Goal: Task Accomplishment & Management: Complete application form

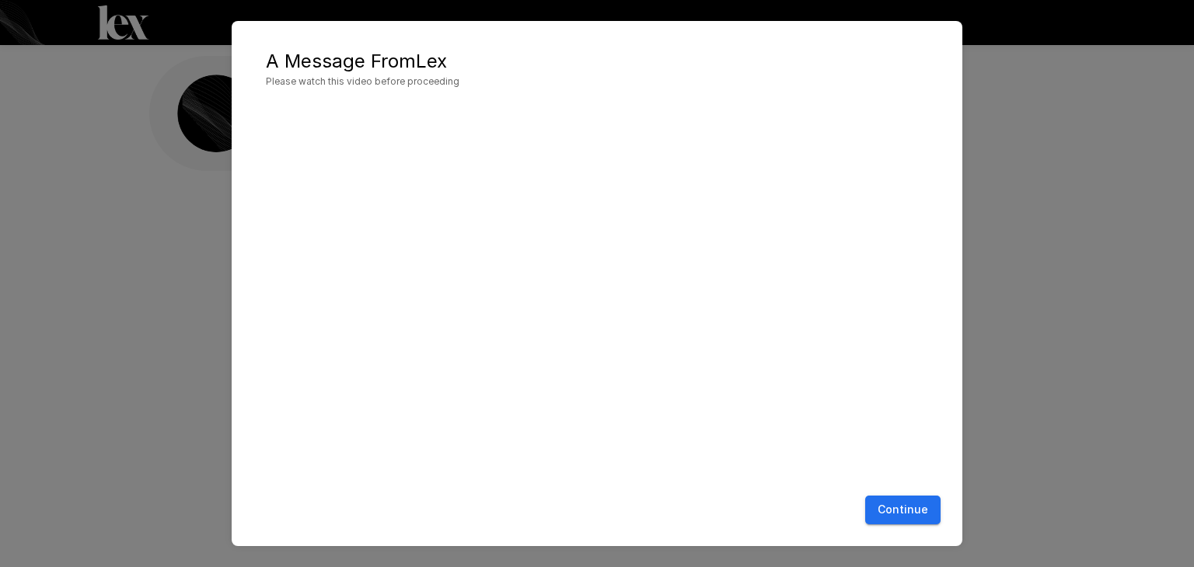
click at [898, 511] on button "Continue" at bounding box center [902, 510] width 75 height 29
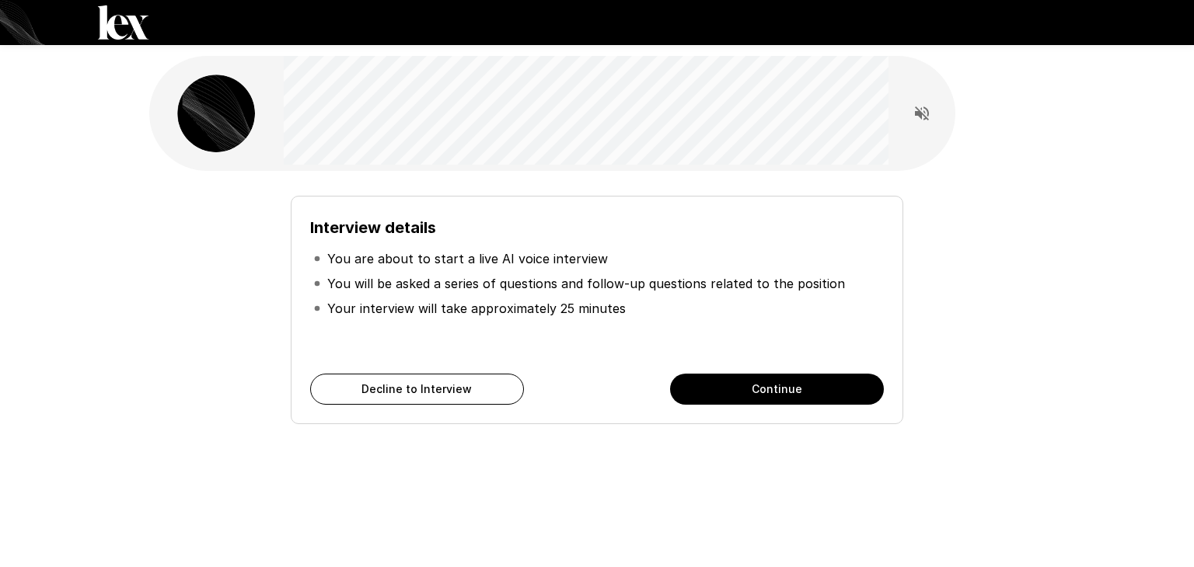
click at [690, 380] on button "Continue" at bounding box center [777, 389] width 214 height 31
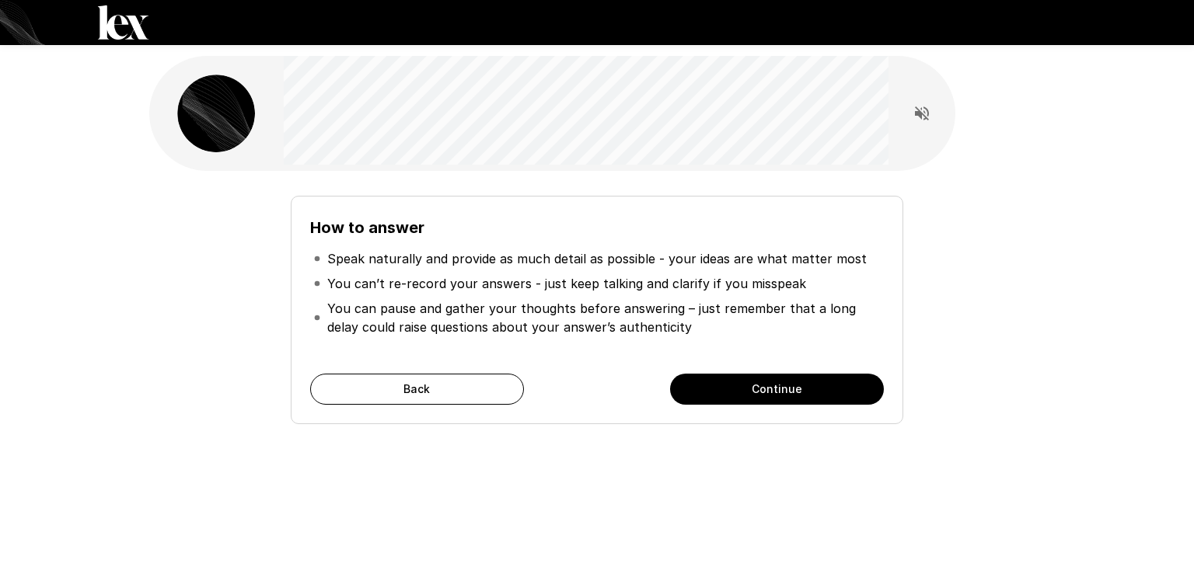
click at [690, 380] on button "Continue" at bounding box center [777, 389] width 214 height 31
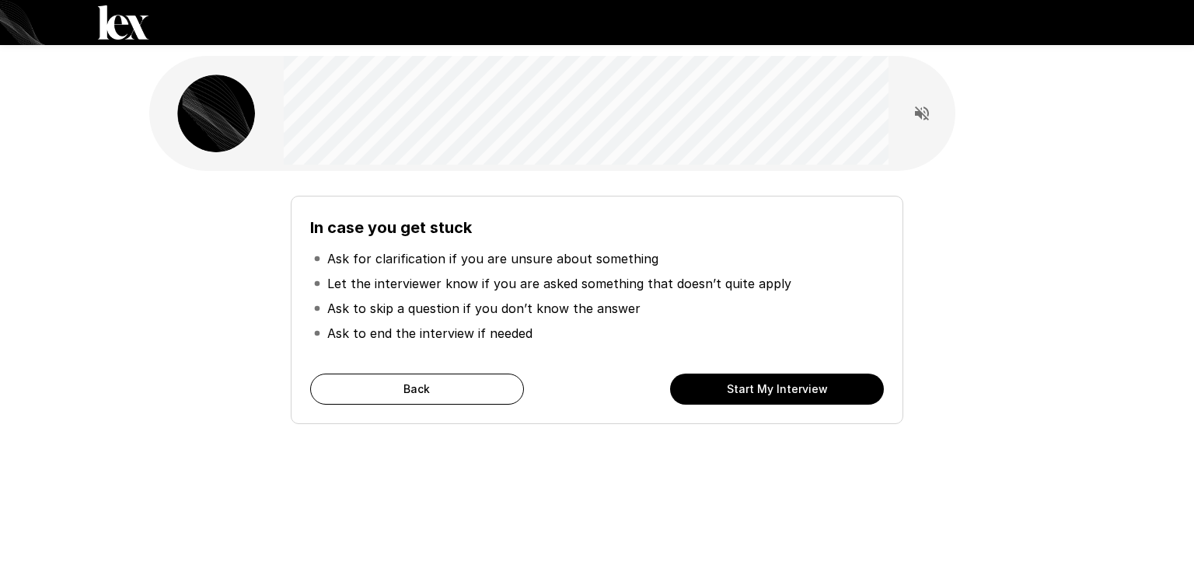
click at [690, 380] on button "Start My Interview" at bounding box center [777, 389] width 214 height 31
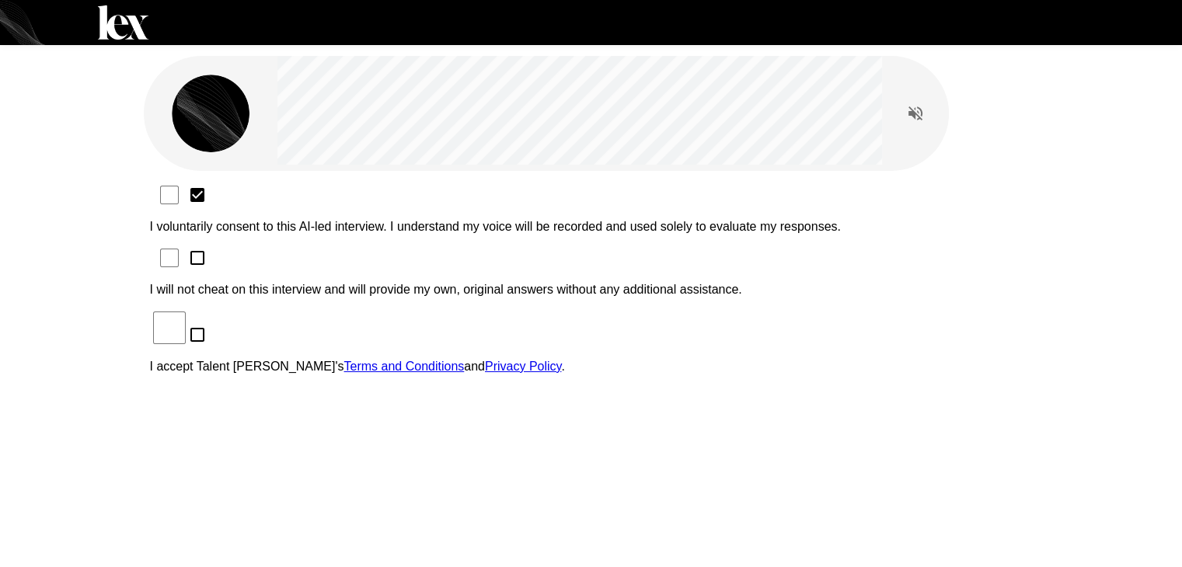
click at [263, 218] on div "I voluntarily consent to this AI-led interview. I understand my voice will be r…" at bounding box center [591, 284] width 883 height 203
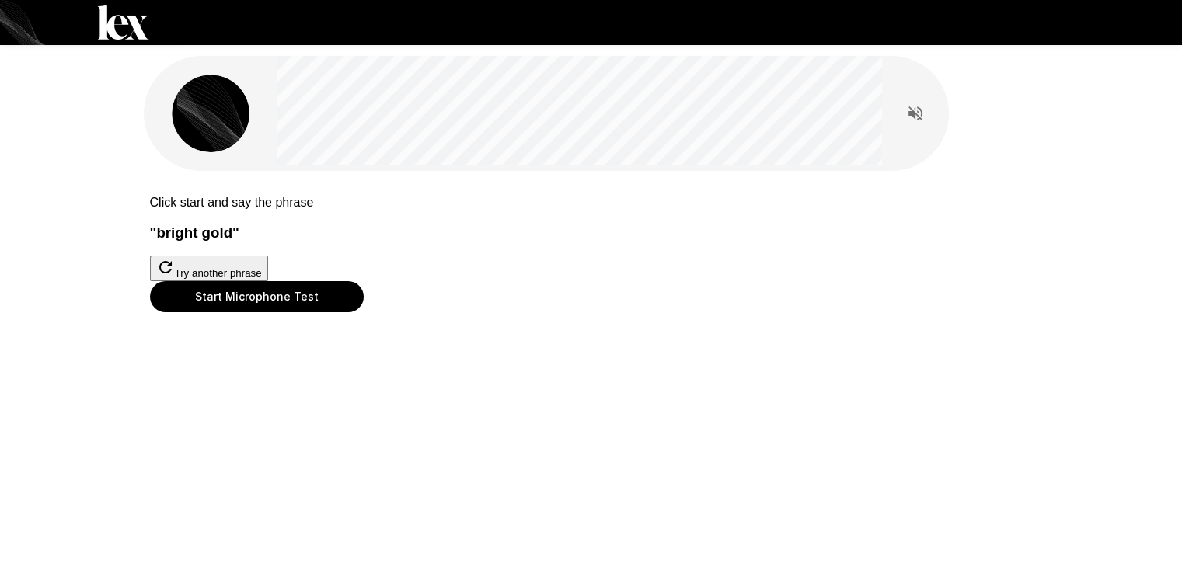
click at [364, 312] on button "Start Microphone Test" at bounding box center [257, 296] width 214 height 31
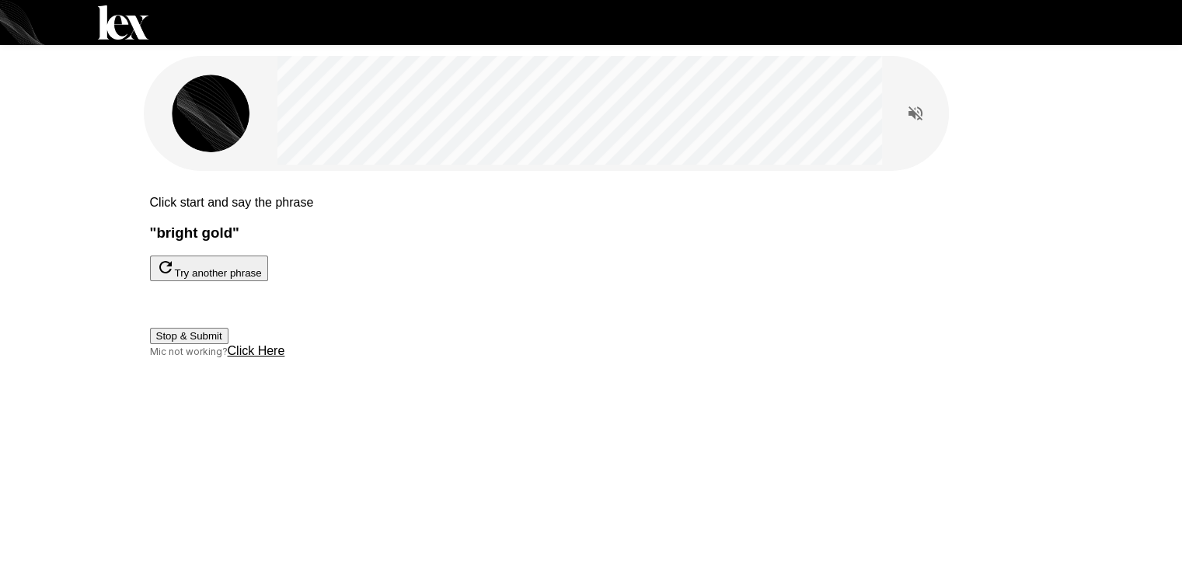
click at [228, 344] on button "Stop & Submit" at bounding box center [189, 336] width 78 height 16
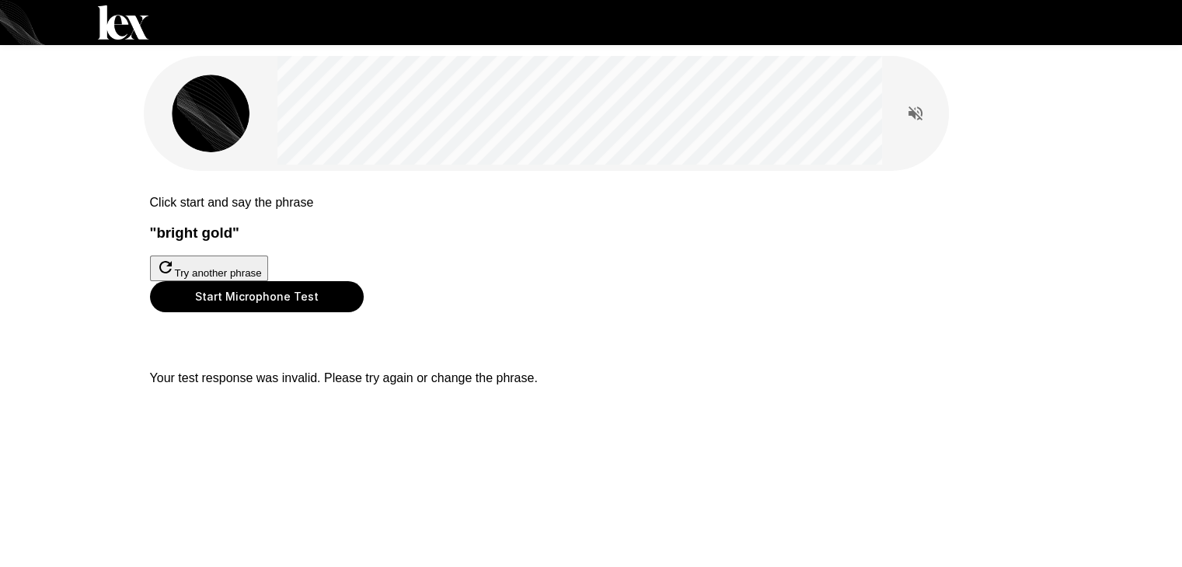
click at [364, 312] on button "Start Microphone Test" at bounding box center [257, 296] width 214 height 31
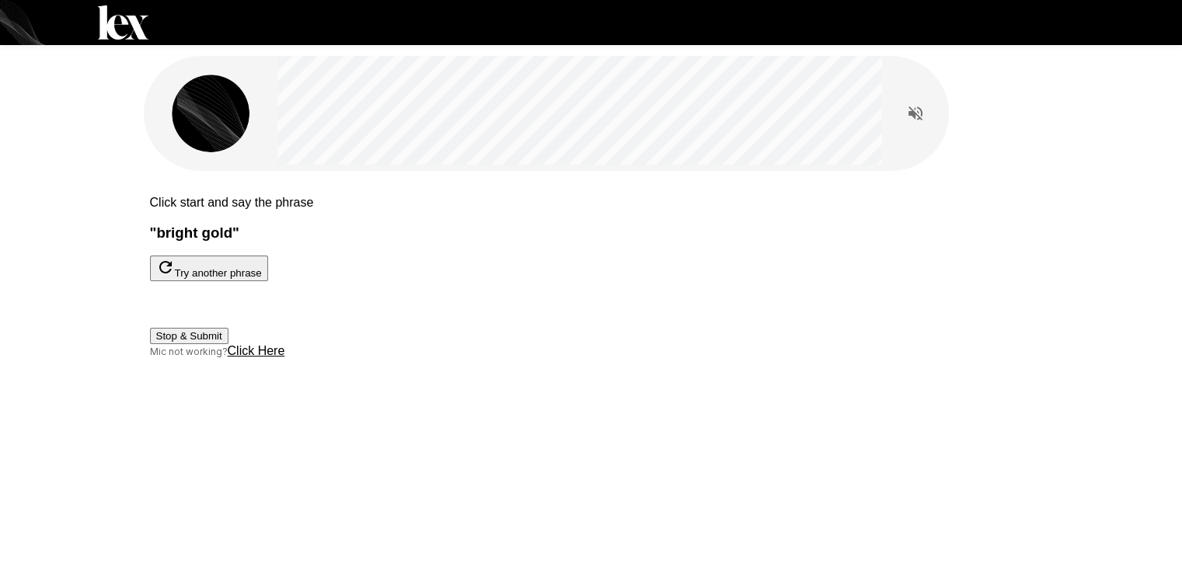
click at [228, 344] on button "Stop & Submit" at bounding box center [189, 336] width 78 height 16
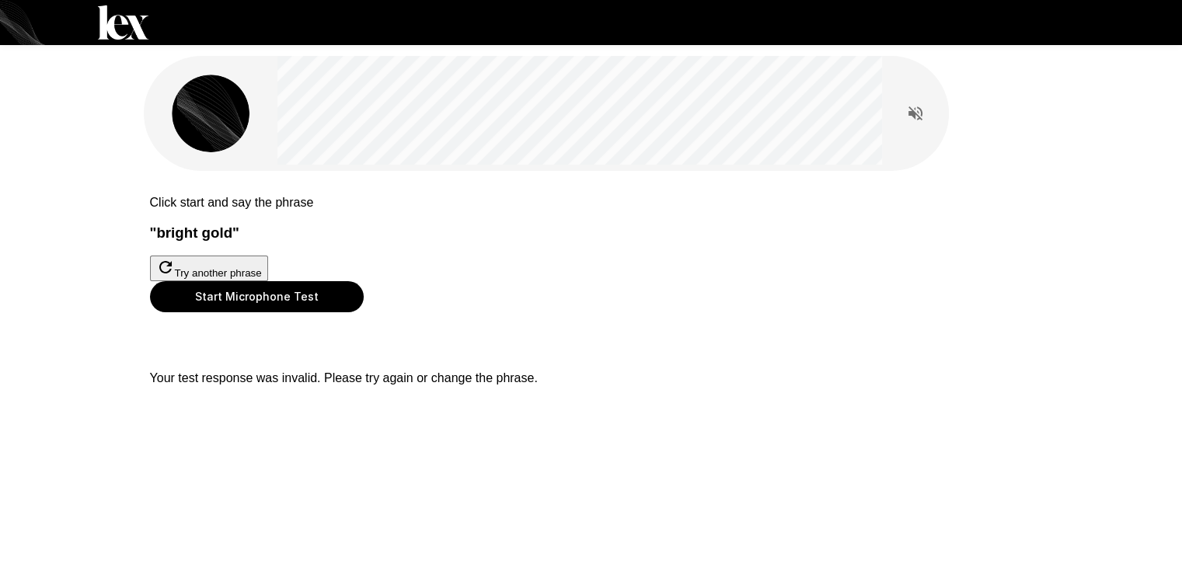
click at [268, 281] on button "Try another phrase" at bounding box center [209, 269] width 118 height 26
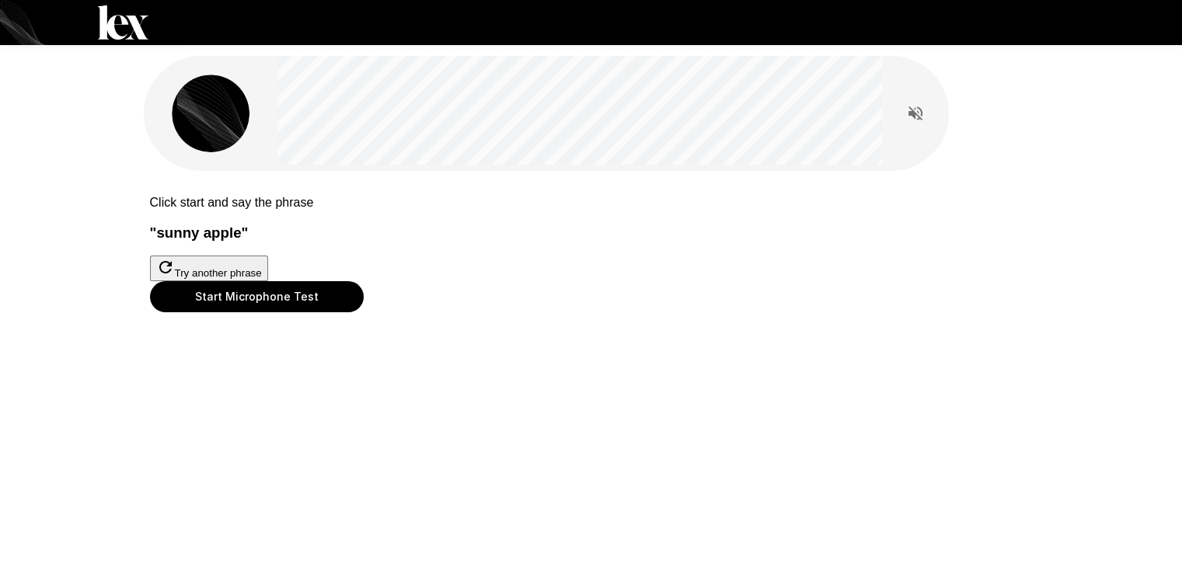
click at [364, 312] on button "Start Microphone Test" at bounding box center [257, 296] width 214 height 31
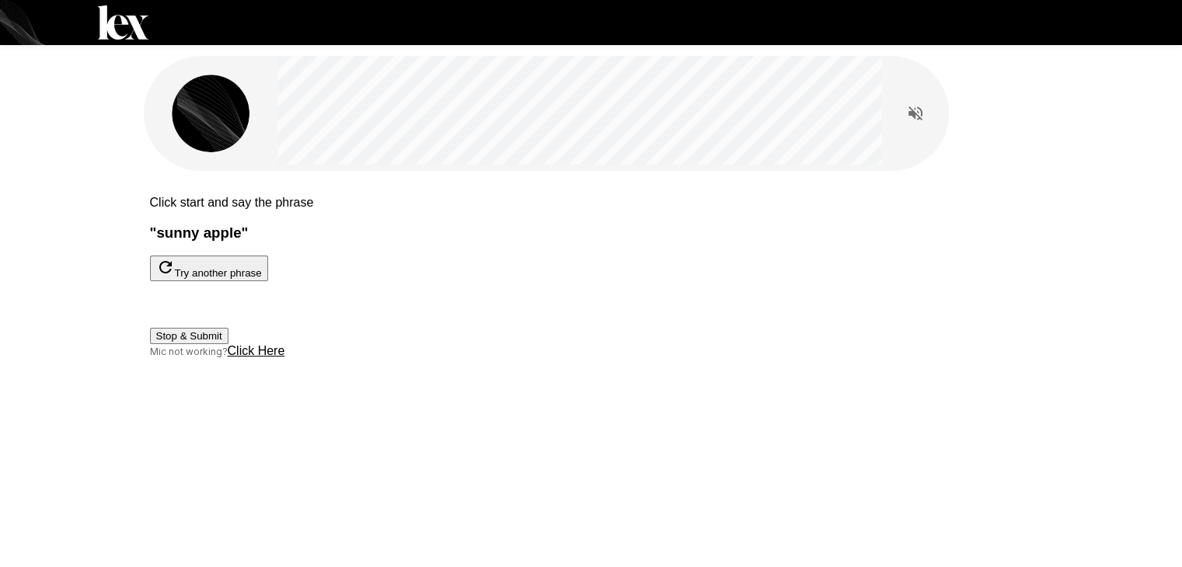
click at [228, 344] on button "Stop & Submit" at bounding box center [189, 336] width 78 height 16
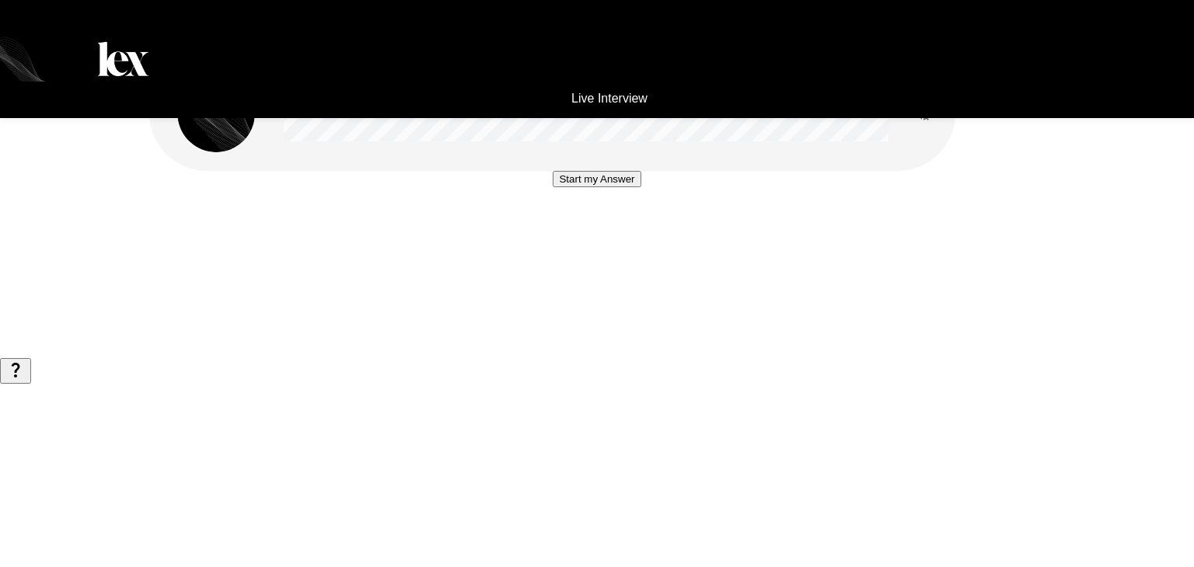
click at [628, 187] on button "Start my Answer" at bounding box center [597, 179] width 88 height 16
click at [636, 234] on button "Stop & Submit" at bounding box center [596, 226] width 78 height 16
click at [556, 260] on p "" You can call me [PERSON_NAME], for short "" at bounding box center [591, 253] width 895 height 14
click at [414, 260] on b "" You can call me [PERSON_NAME], for short "" at bounding box center [279, 252] width 270 height 13
click at [553, 187] on button "Start my Answer" at bounding box center [591, 179] width 88 height 16
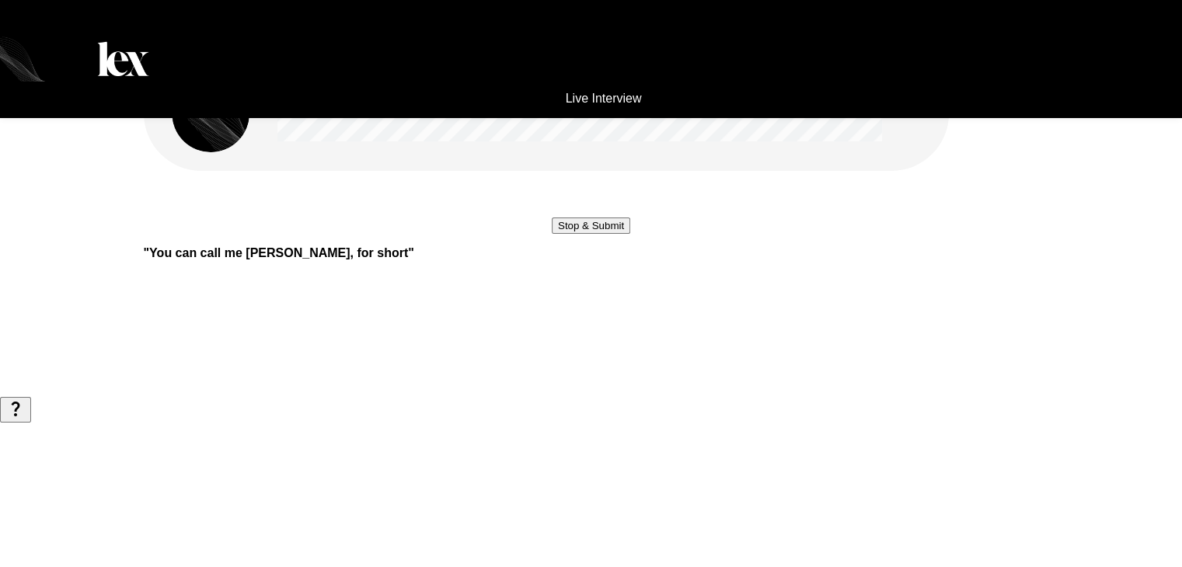
click at [556, 234] on button "Stop & Submit" at bounding box center [591, 226] width 78 height 16
click at [563, 187] on button "Start my Answer" at bounding box center [591, 179] width 88 height 16
click at [556, 234] on button "Stop & Submit" at bounding box center [591, 226] width 78 height 16
click at [590, 187] on button "Start my Answer" at bounding box center [591, 179] width 88 height 16
click at [598, 234] on button "Stop & Submit" at bounding box center [591, 226] width 78 height 16
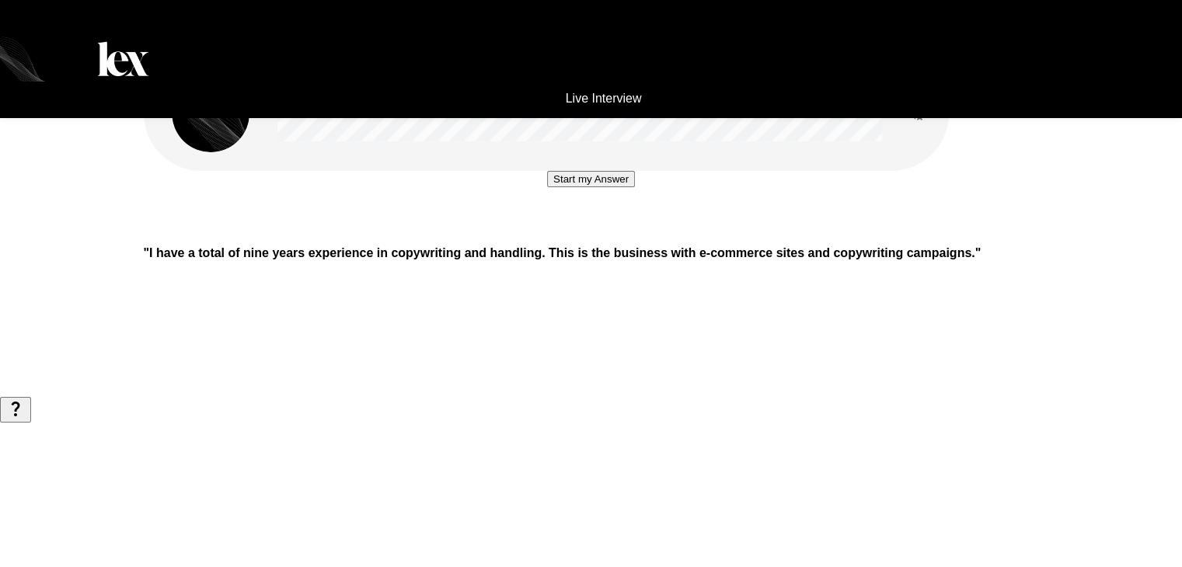
click at [589, 187] on button "Start my Answer" at bounding box center [591, 179] width 88 height 16
click at [589, 234] on button "Stop & Submit" at bounding box center [591, 226] width 78 height 16
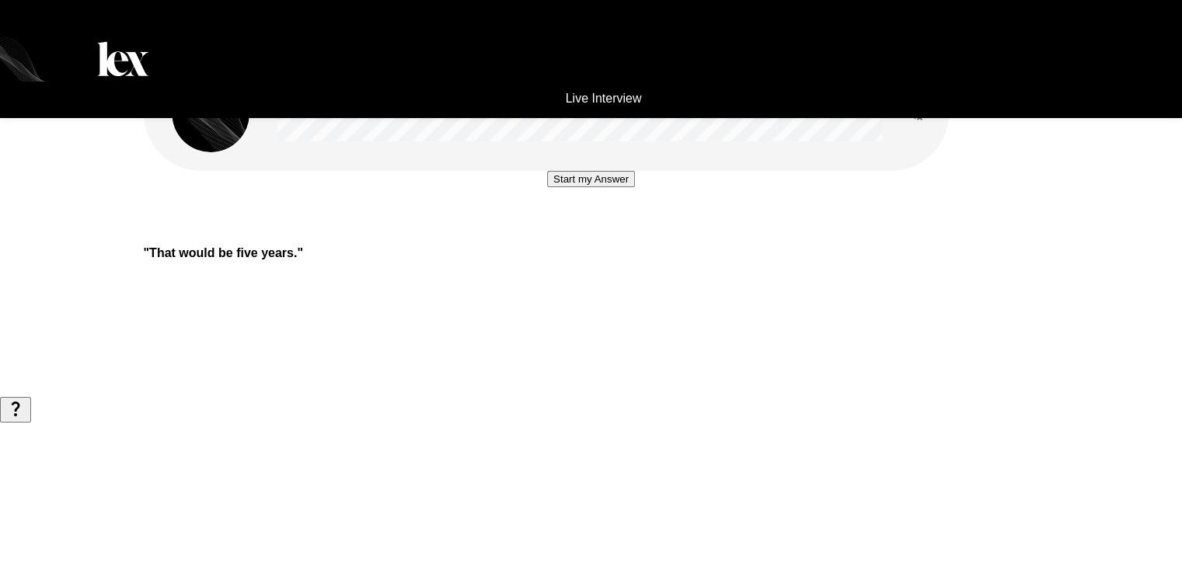
click at [635, 187] on button "Start my Answer" at bounding box center [591, 179] width 88 height 16
click at [630, 234] on button "Stop & Submit" at bounding box center [591, 226] width 78 height 16
click at [616, 187] on button "Start my Answer" at bounding box center [591, 179] width 88 height 16
click at [615, 234] on button "Stop & Submit" at bounding box center [591, 226] width 78 height 16
click at [635, 187] on button "Start my Answer" at bounding box center [591, 179] width 88 height 16
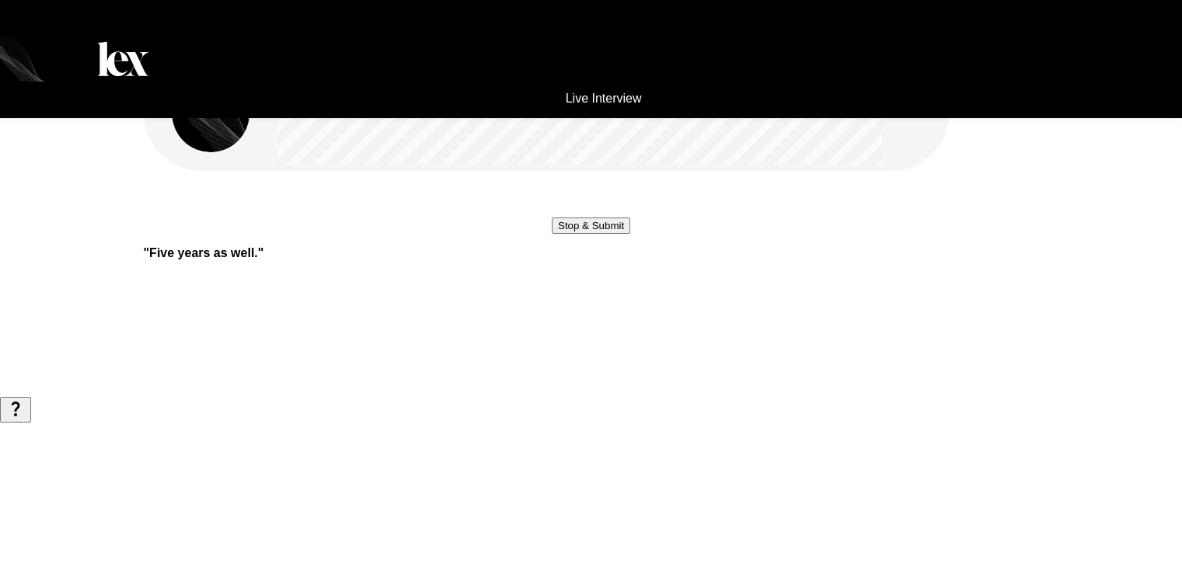
click at [630, 234] on button "Stop & Submit" at bounding box center [591, 226] width 78 height 16
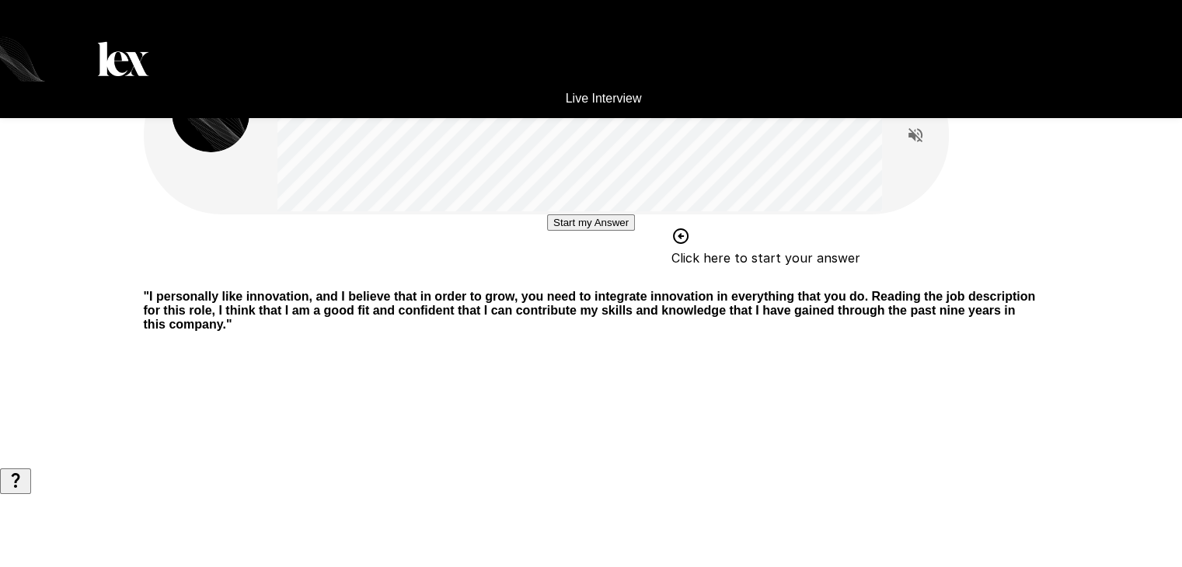
click at [635, 231] on button "Start my Answer" at bounding box center [591, 222] width 88 height 16
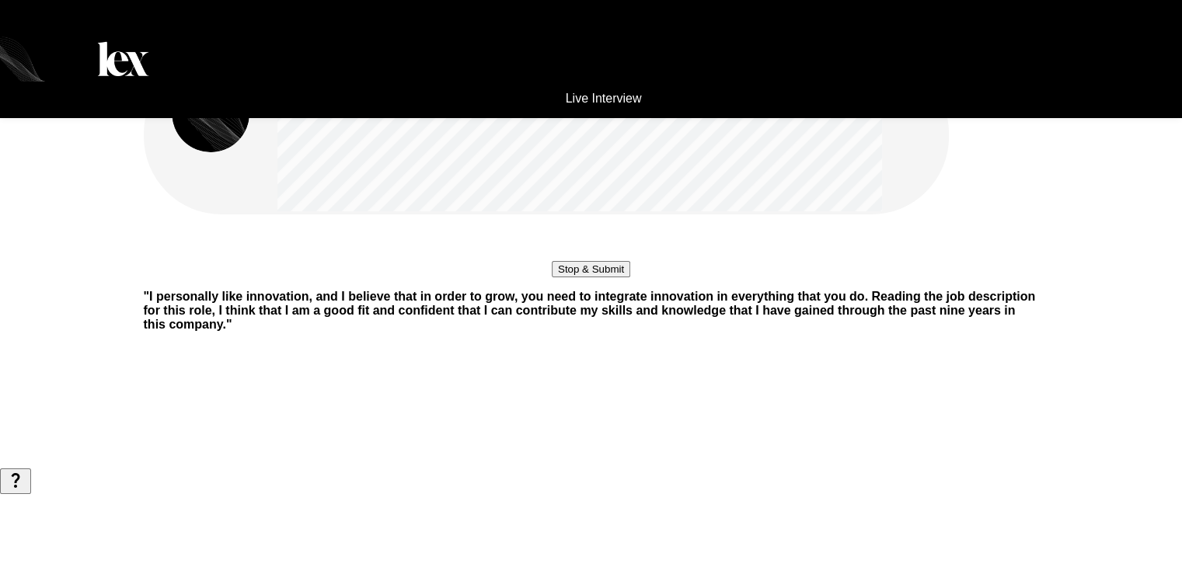
click at [630, 277] on button "Stop & Submit" at bounding box center [591, 269] width 78 height 16
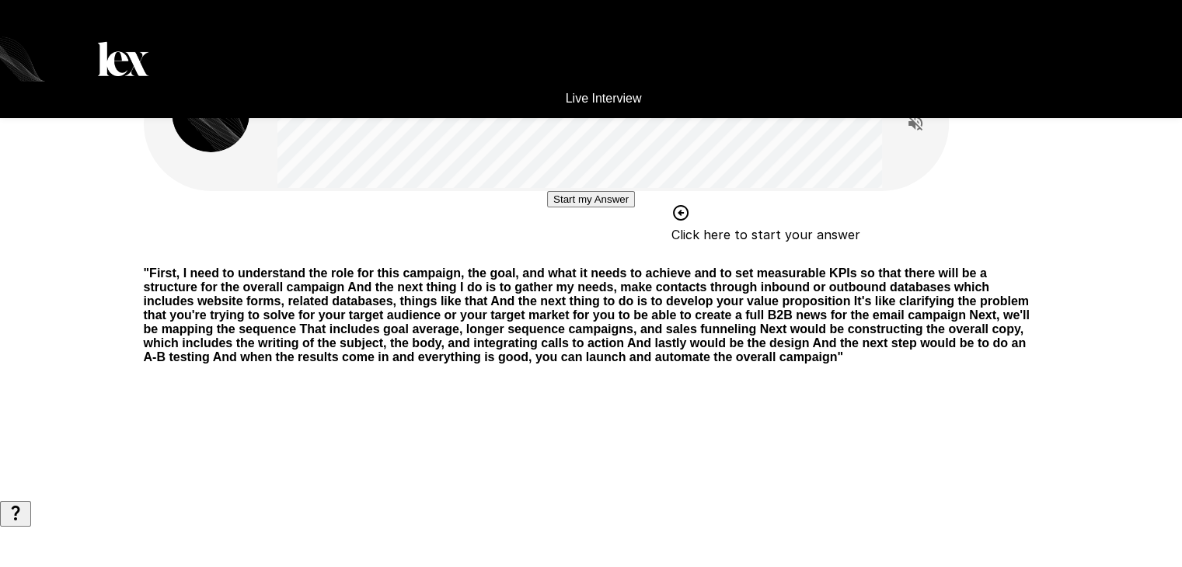
click at [635, 207] on button "Start my Answer" at bounding box center [591, 199] width 88 height 16
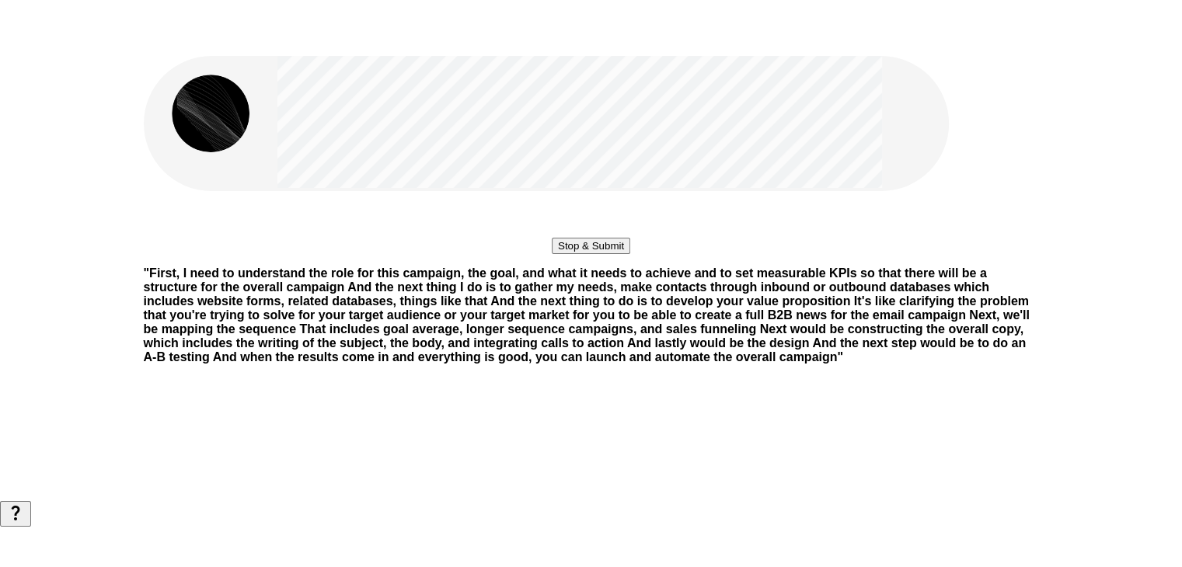
scroll to position [78, 0]
click at [630, 254] on button "Stop & Submit" at bounding box center [591, 246] width 78 height 16
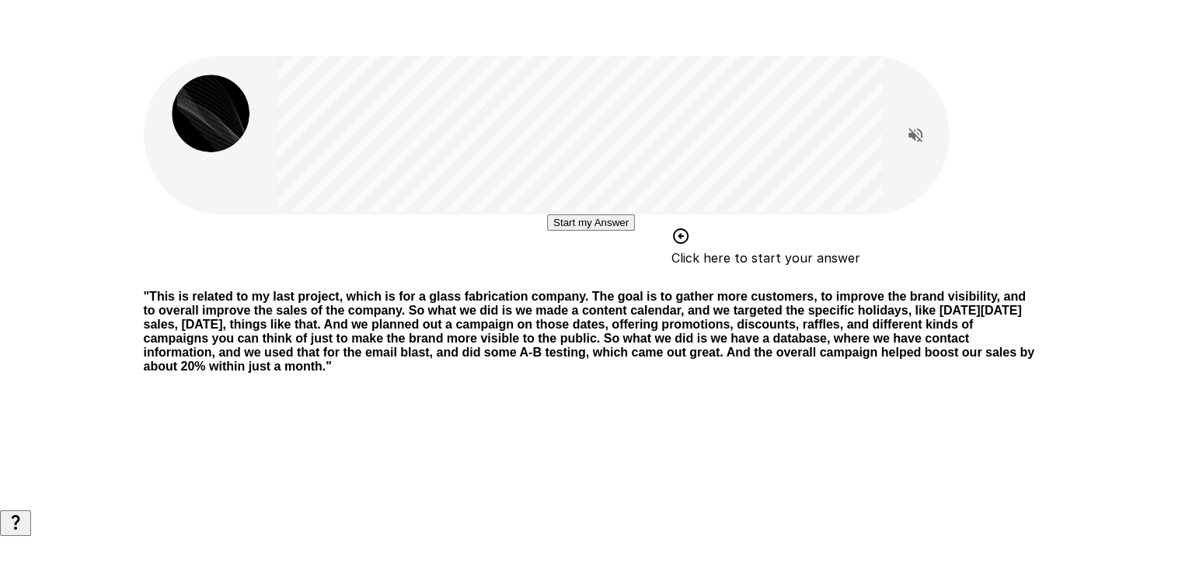
scroll to position [0, 0]
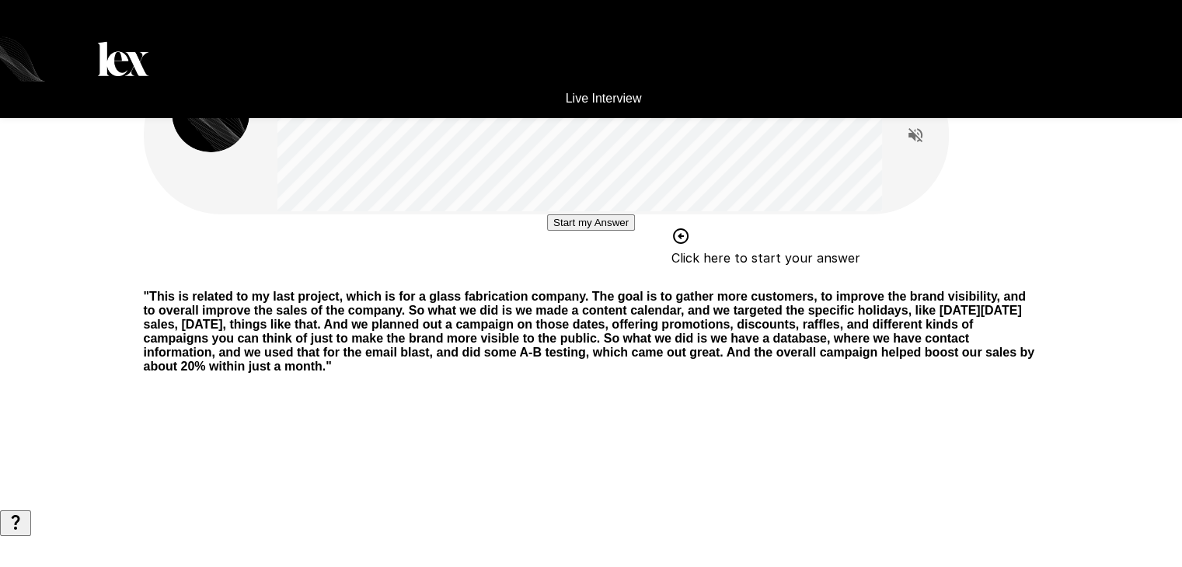
click at [635, 231] on button "Start my Answer" at bounding box center [591, 222] width 88 height 16
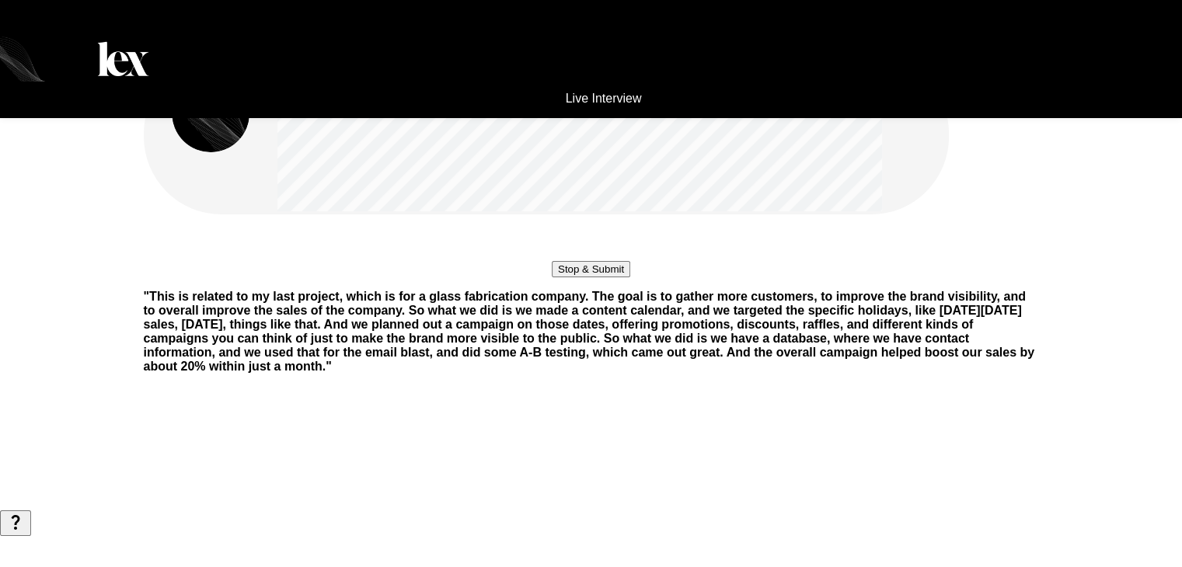
click at [630, 277] on button "Stop & Submit" at bounding box center [591, 269] width 78 height 16
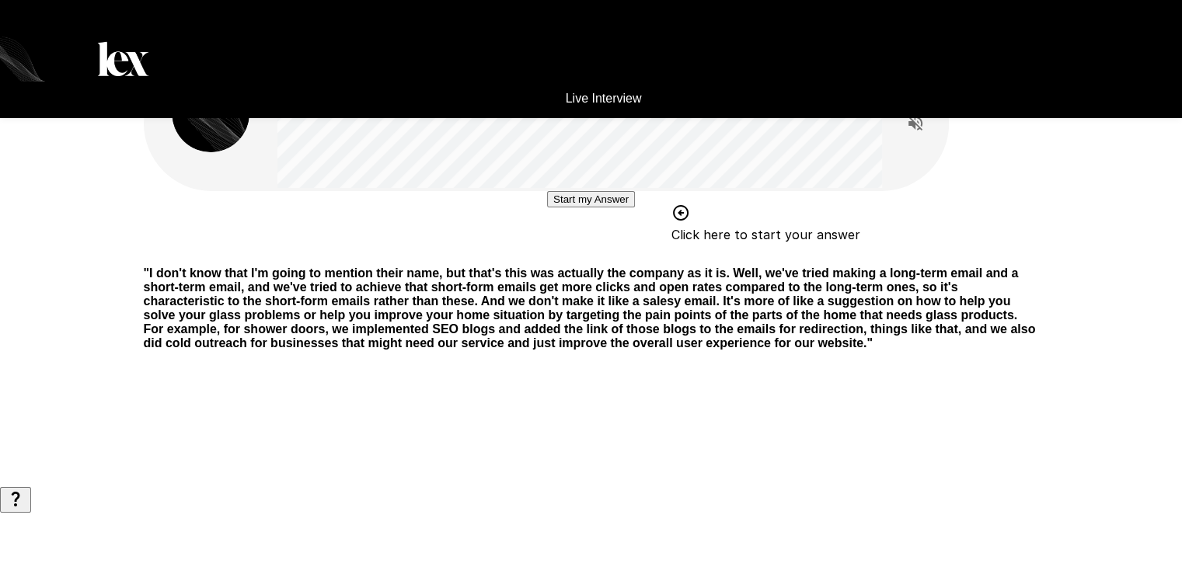
click at [589, 207] on button "Start my Answer" at bounding box center [591, 199] width 88 height 16
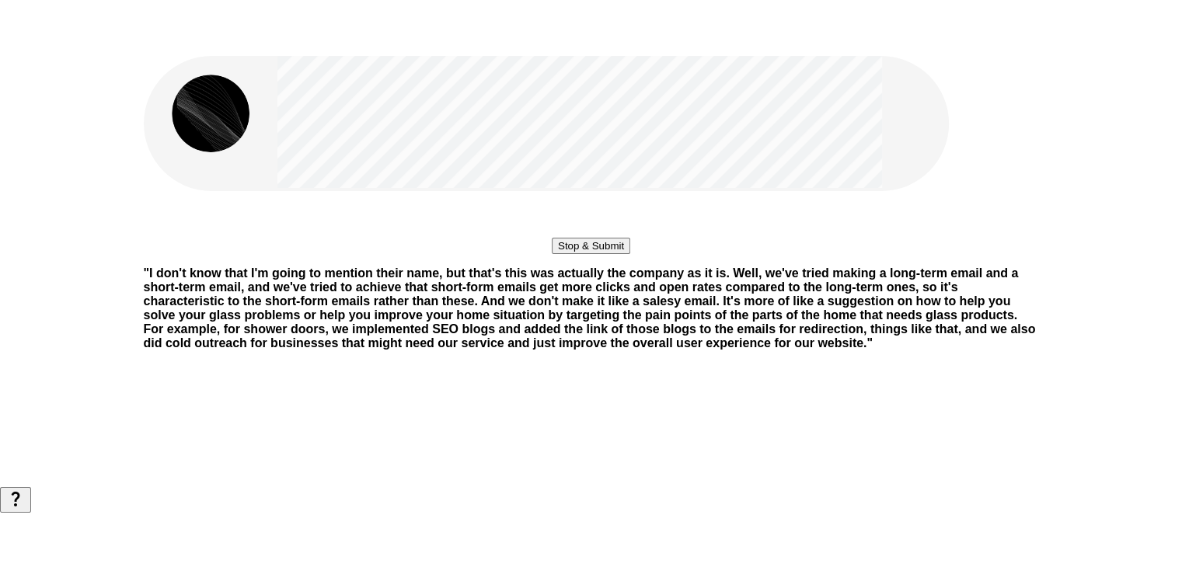
scroll to position [229, 0]
click at [630, 238] on button "Stop & Submit" at bounding box center [591, 246] width 78 height 16
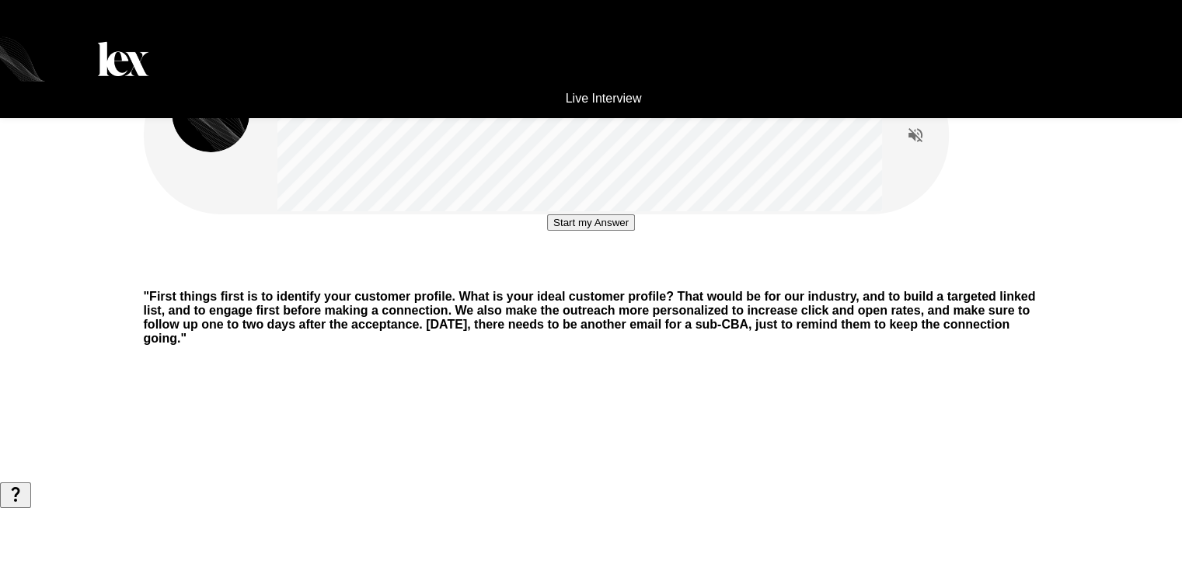
click at [629, 231] on button "Start my Answer" at bounding box center [591, 222] width 88 height 16
click at [604, 277] on button "Stop & Submit" at bounding box center [591, 269] width 78 height 16
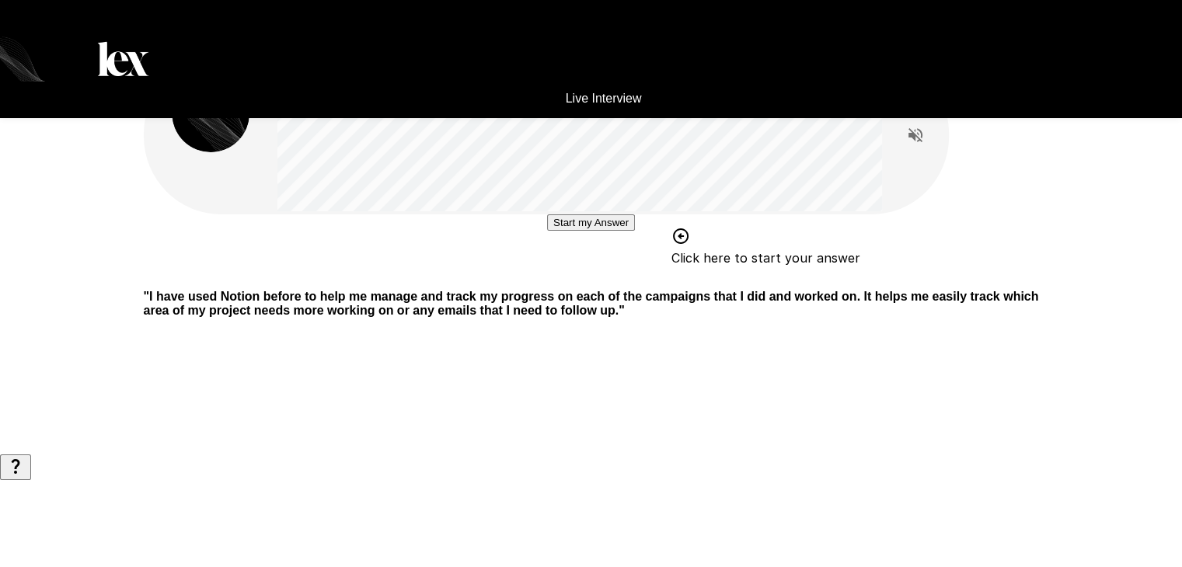
click at [597, 231] on button "Start my Answer" at bounding box center [591, 222] width 88 height 16
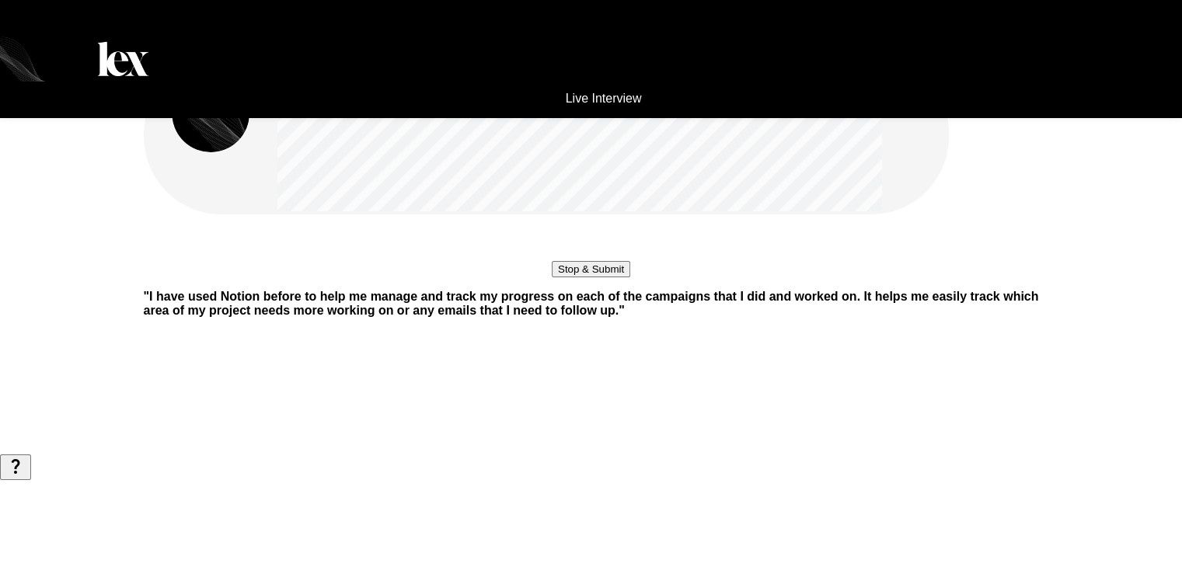
click at [622, 277] on button "Stop & Submit" at bounding box center [591, 269] width 78 height 16
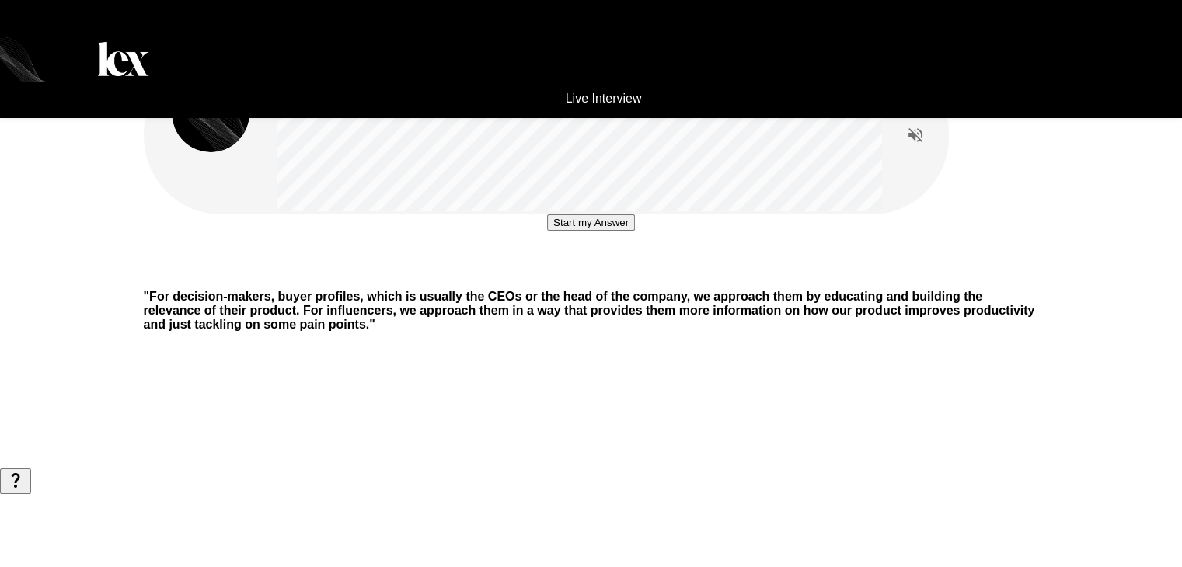
click at [606, 231] on button "Start my Answer" at bounding box center [591, 222] width 88 height 16
click at [606, 277] on button "Stop & Submit" at bounding box center [591, 269] width 78 height 16
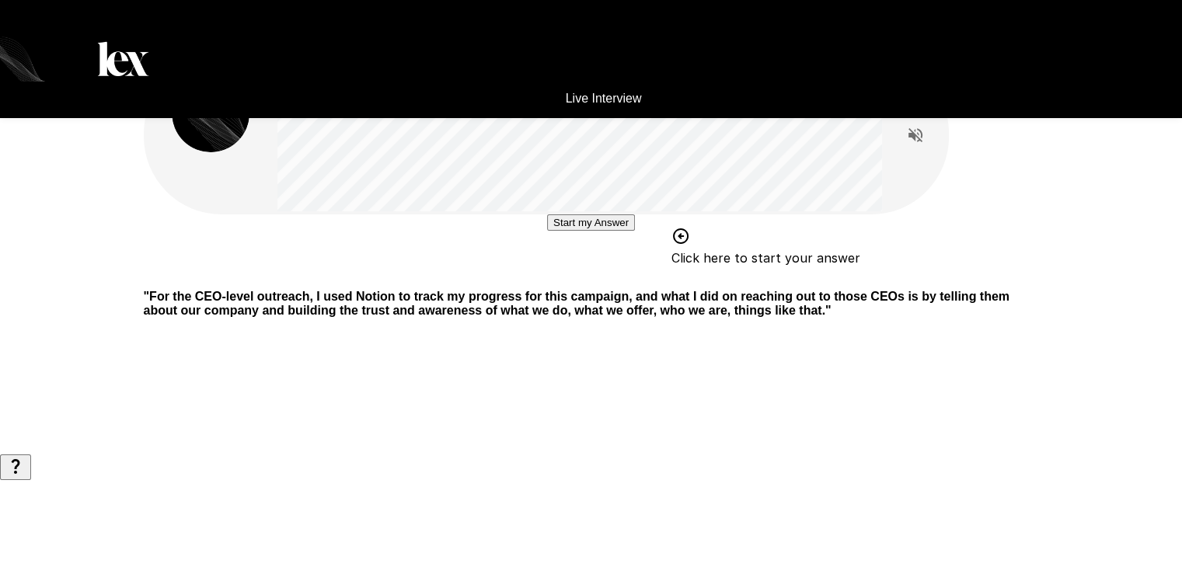
click at [547, 231] on button "Start my Answer" at bounding box center [591, 222] width 88 height 16
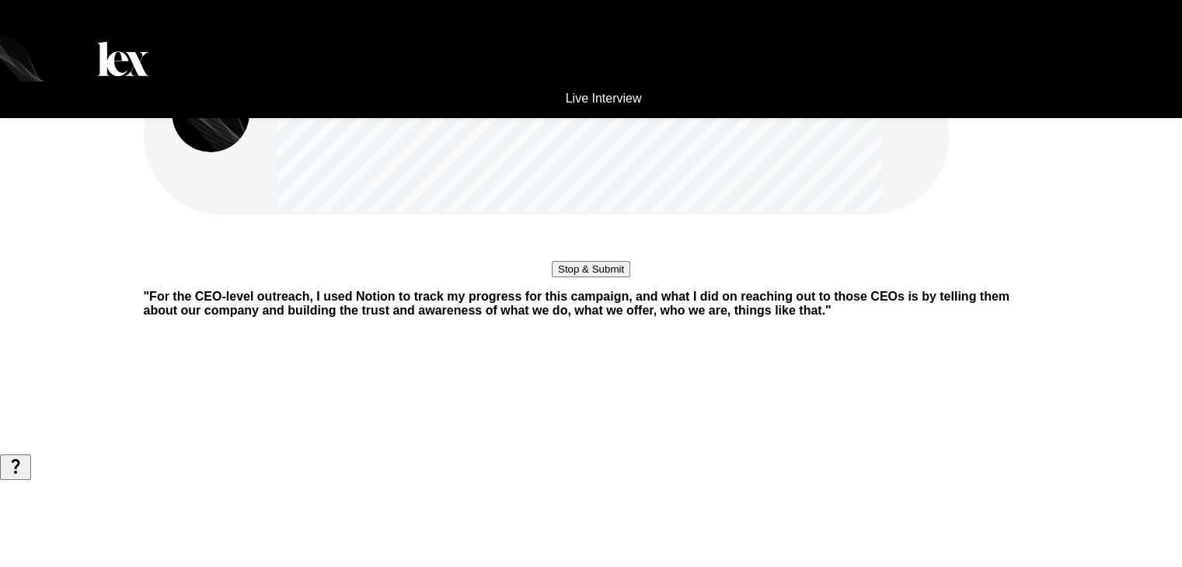
click at [599, 277] on button "Stop & Submit" at bounding box center [591, 269] width 78 height 16
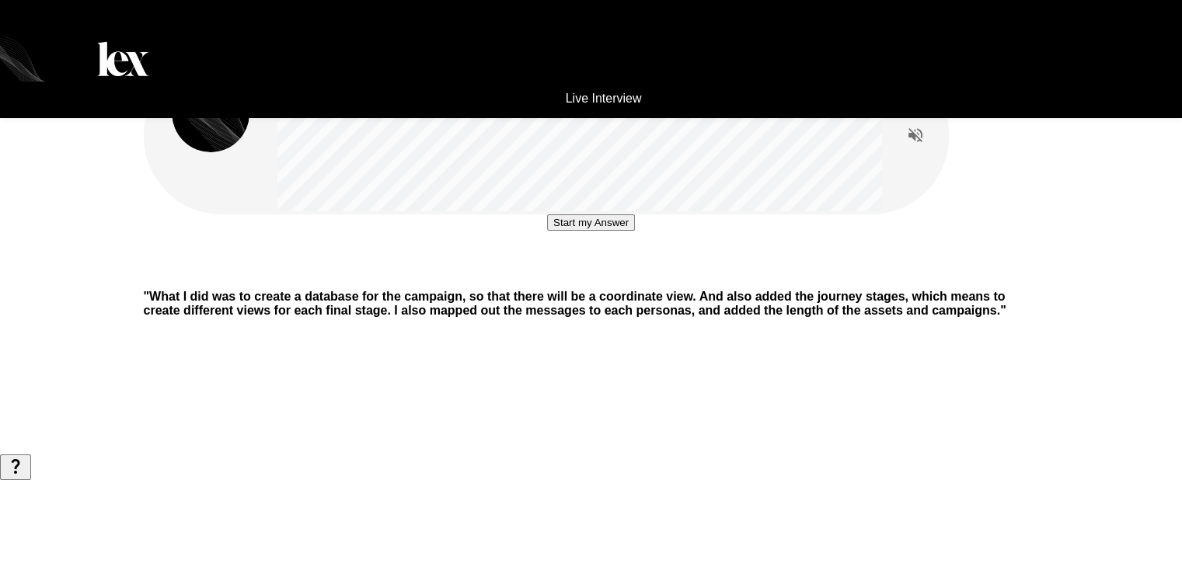
click at [617, 231] on button "Start my Answer" at bounding box center [591, 222] width 88 height 16
click at [598, 277] on button "Stop & Submit" at bounding box center [591, 269] width 78 height 16
